Goal: Task Accomplishment & Management: Use online tool/utility

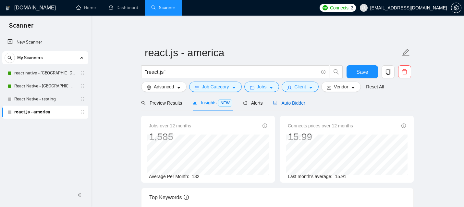
click at [295, 104] on span "Auto Bidder" at bounding box center [289, 102] width 32 height 5
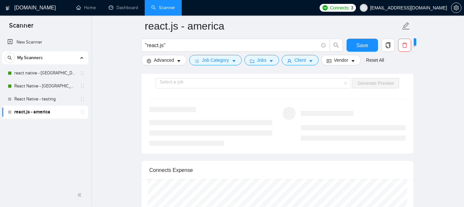
scroll to position [1225, 0]
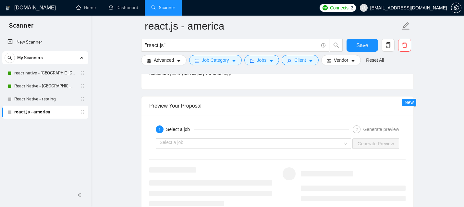
click at [188, 104] on div "Preview Your Proposal" at bounding box center [277, 105] width 256 height 18
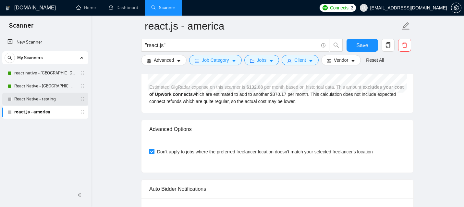
scroll to position [1456, 0]
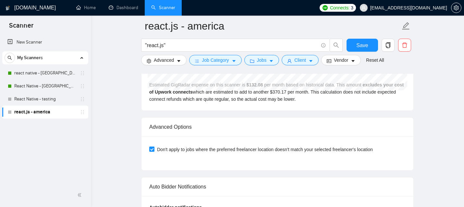
click at [245, 59] on div "Jobs" at bounding box center [262, 60] width 38 height 10
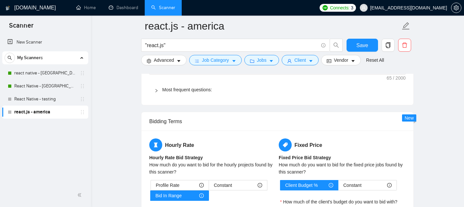
scroll to position [933, 0]
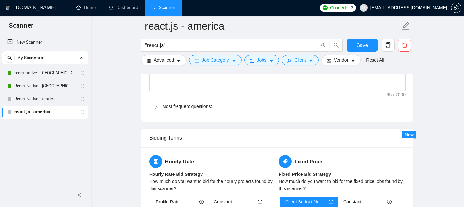
click at [197, 109] on span "Most frequent questions:" at bounding box center [281, 106] width 238 height 7
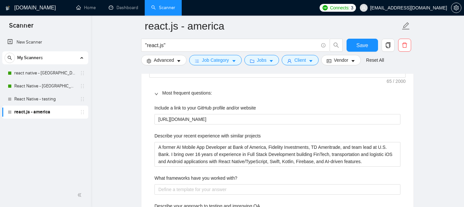
scroll to position [950, 0]
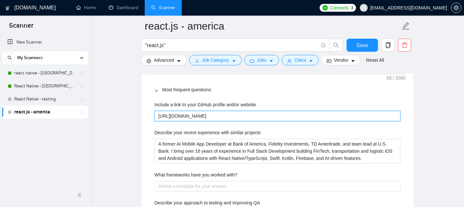
click at [197, 114] on website "[URL][DOMAIN_NAME]" at bounding box center [277, 116] width 246 height 10
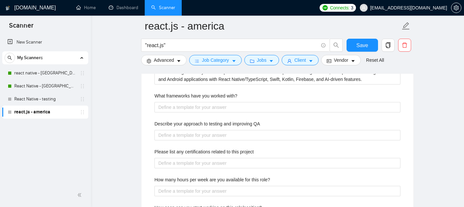
scroll to position [1031, 0]
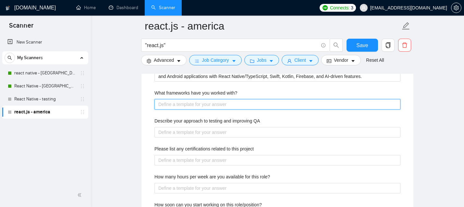
click at [193, 105] on with\? "What frameworks have you worked with?" at bounding box center [277, 104] width 246 height 10
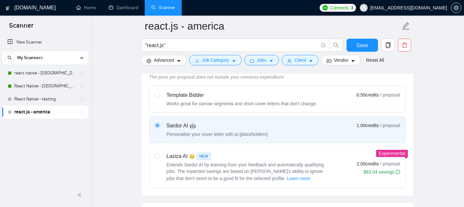
scroll to position [195, 0]
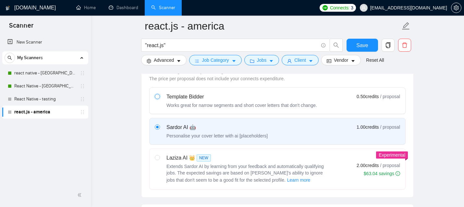
click at [157, 96] on input "radio" at bounding box center [157, 96] width 5 height 5
radio input "true"
radio input "false"
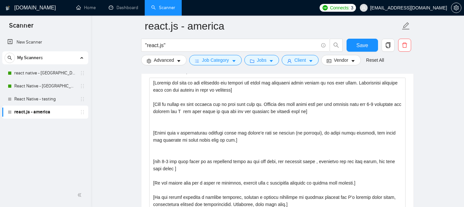
scroll to position [454, 0]
click at [56, 70] on link "react native - [GEOGRAPHIC_DATA]" at bounding box center [45, 73] width 62 height 13
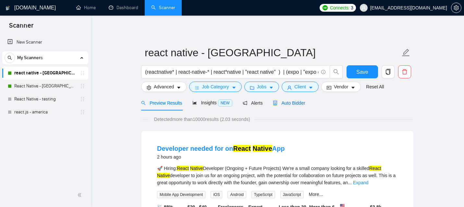
click at [295, 102] on span "Auto Bidder" at bounding box center [289, 102] width 32 height 5
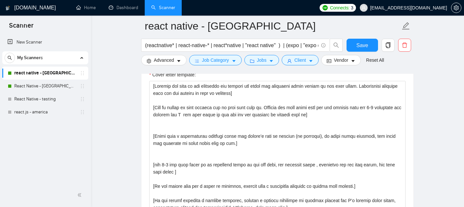
scroll to position [737, 0]
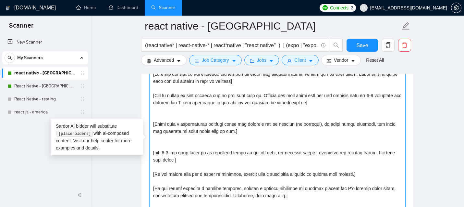
drag, startPoint x: 351, startPoint y: 103, endPoint x: 152, endPoint y: 92, distance: 199.1
click at [152, 92] on textarea "Cover letter template:" at bounding box center [277, 142] width 256 height 146
click at [205, 97] on textarea "Cover letter template:" at bounding box center [277, 142] width 256 height 146
click at [217, 110] on textarea "Cover letter template:" at bounding box center [277, 142] width 256 height 146
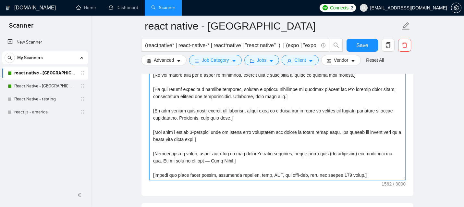
scroll to position [770, 0]
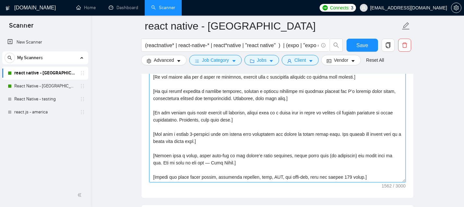
click at [223, 121] on textarea "Cover letter template:" at bounding box center [277, 109] width 256 height 146
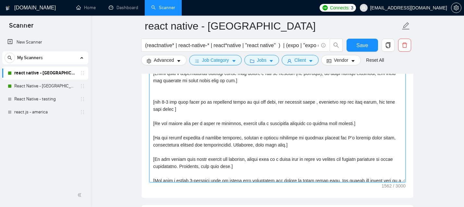
scroll to position [0, 0]
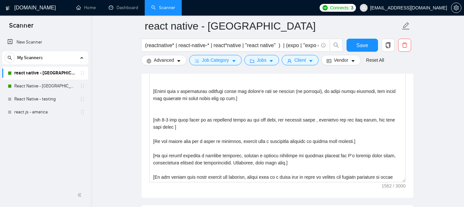
click at [126, 106] on main "react native - america (reactnative* | react-native-* | react*native | "react n…" at bounding box center [277, 192] width 352 height 1873
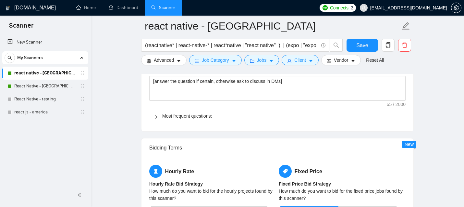
scroll to position [929, 0]
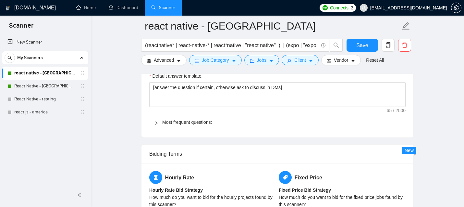
click at [156, 121] on icon "right" at bounding box center [156, 123] width 4 height 4
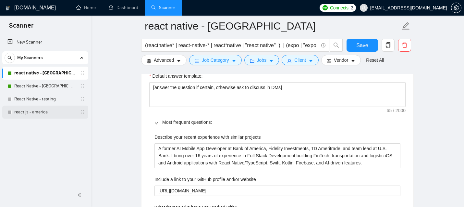
click at [38, 113] on link "react.js - america" at bounding box center [45, 111] width 62 height 13
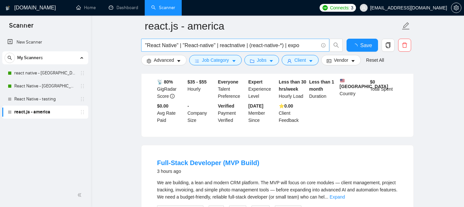
scroll to position [929, 0]
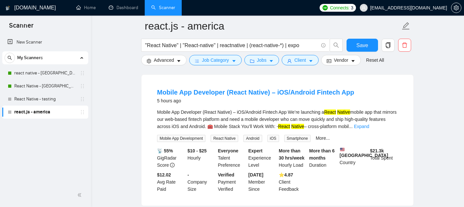
click at [35, 110] on link "react.js - america" at bounding box center [45, 111] width 62 height 13
click at [40, 98] on link "React Native - testing" at bounding box center [45, 98] width 62 height 13
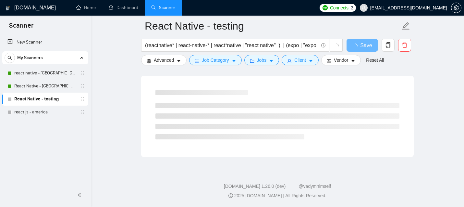
scroll to position [929, 0]
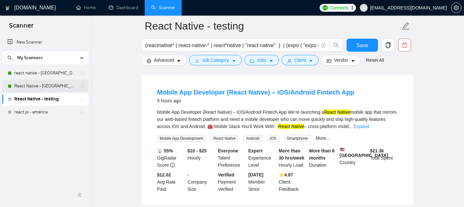
click at [43, 85] on link "React Native - [GEOGRAPHIC_DATA]" at bounding box center [45, 85] width 62 height 13
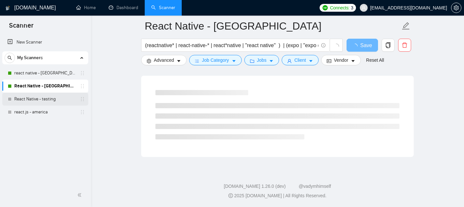
scroll to position [929, 0]
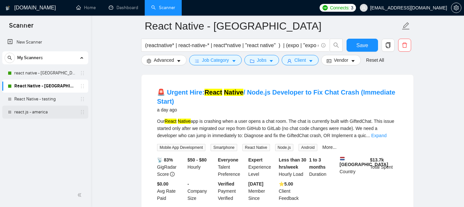
click at [51, 113] on link "react.js - america" at bounding box center [45, 111] width 62 height 13
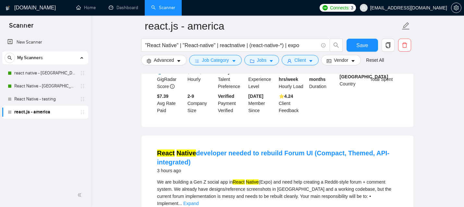
scroll to position [600, 0]
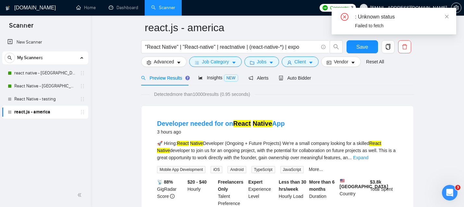
click at [41, 111] on link "react.js - america" at bounding box center [45, 111] width 62 height 13
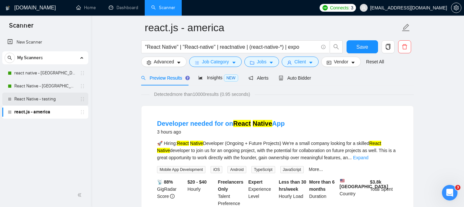
click at [42, 95] on link "React Native - testing" at bounding box center [45, 98] width 62 height 13
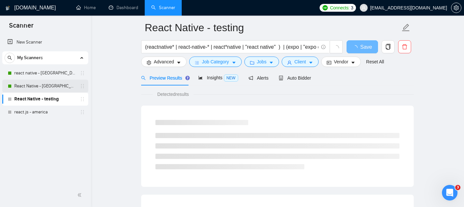
click at [45, 84] on link "React Native - [GEOGRAPHIC_DATA]" at bounding box center [45, 85] width 62 height 13
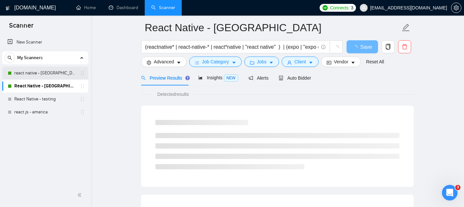
click at [45, 72] on link "react native - [GEOGRAPHIC_DATA]" at bounding box center [45, 73] width 62 height 13
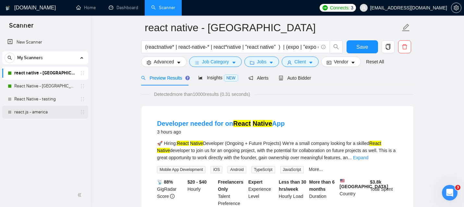
click at [43, 117] on link "react.js - america" at bounding box center [45, 111] width 62 height 13
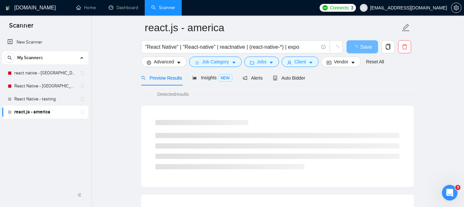
scroll to position [25, 0]
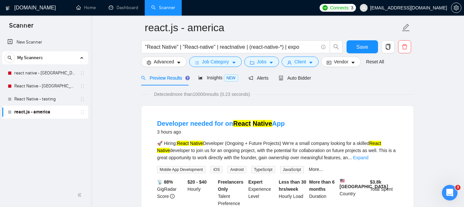
click at [48, 111] on link "react.js - america" at bounding box center [45, 111] width 62 height 13
click at [454, 7] on icon "setting" at bounding box center [456, 7] width 5 height 5
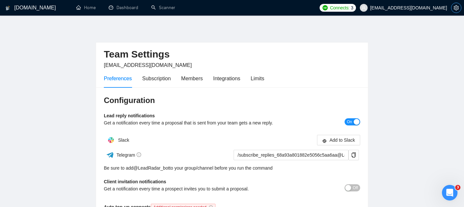
click at [455, 9] on icon "setting" at bounding box center [456, 7] width 5 height 5
click at [437, 8] on span "[EMAIL_ADDRESS][DOMAIN_NAME]" at bounding box center [408, 8] width 77 height 0
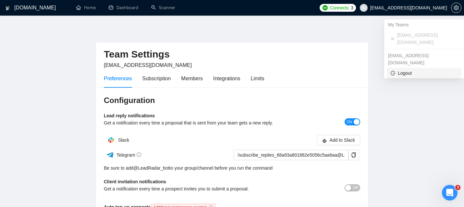
click at [410, 69] on span "Logout" at bounding box center [424, 72] width 67 height 7
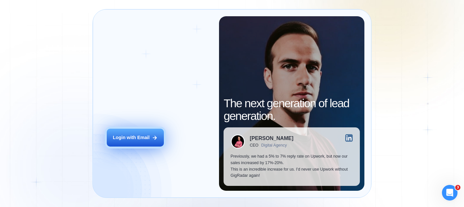
click at [132, 135] on div "Login with Email" at bounding box center [131, 137] width 37 height 6
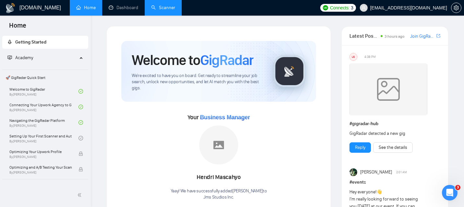
click at [175, 7] on link "Scanner" at bounding box center [163, 8] width 24 height 6
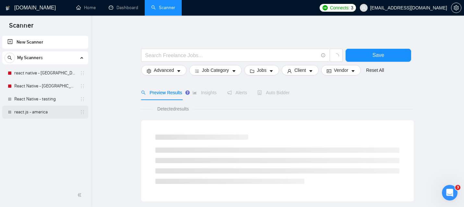
click at [59, 109] on link "react.js - america" at bounding box center [45, 111] width 62 height 13
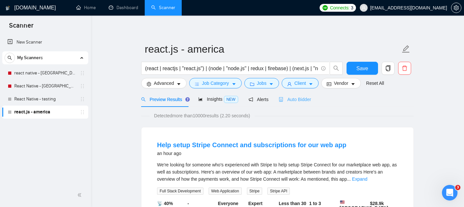
scroll to position [3, 0]
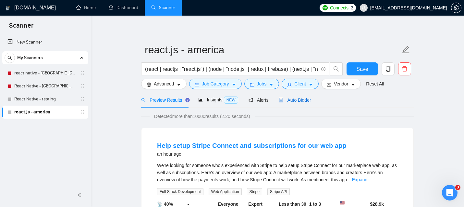
click at [300, 97] on span "Auto Bidder" at bounding box center [295, 99] width 32 height 5
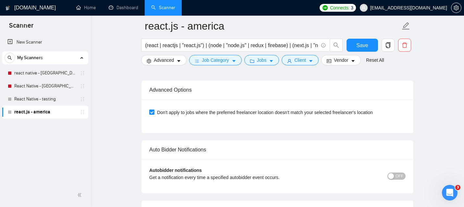
scroll to position [1676, 0]
